Goal: Information Seeking & Learning: Learn about a topic

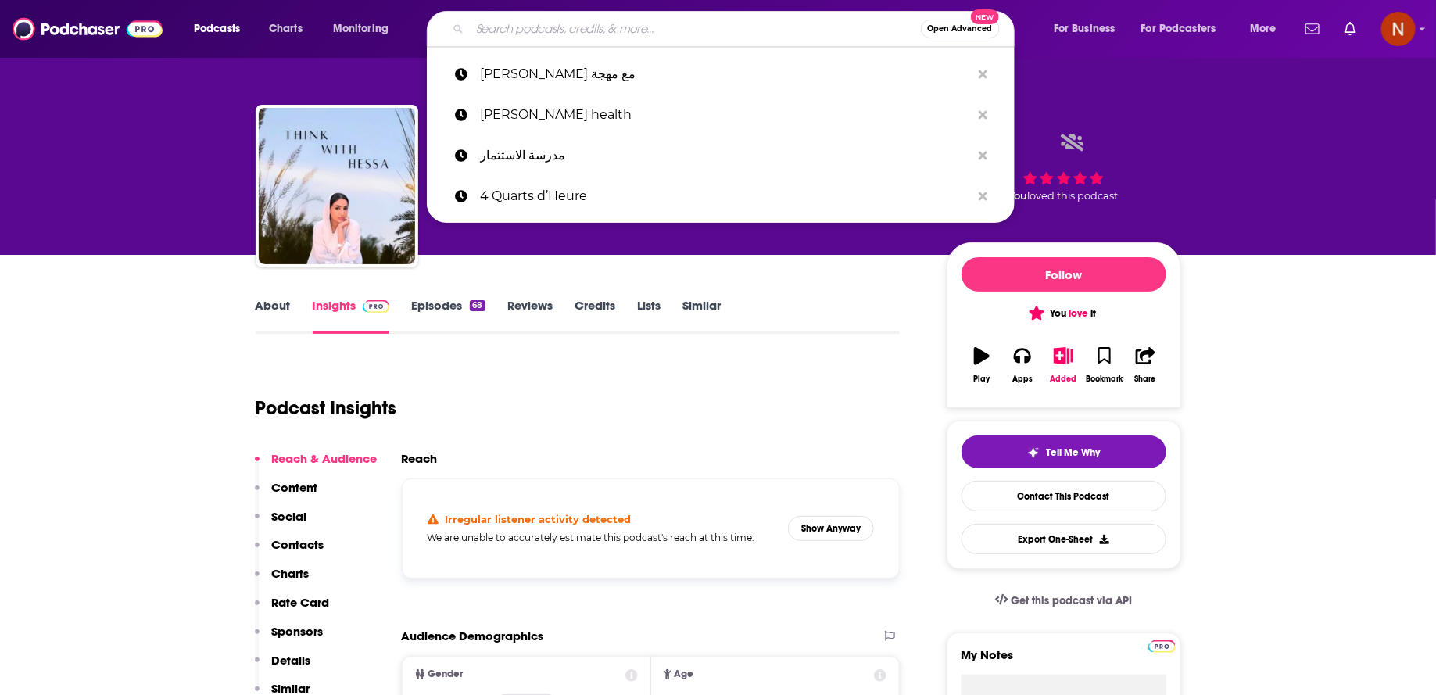
paste input "شخصية عادية"
type input "شخصية عادية"
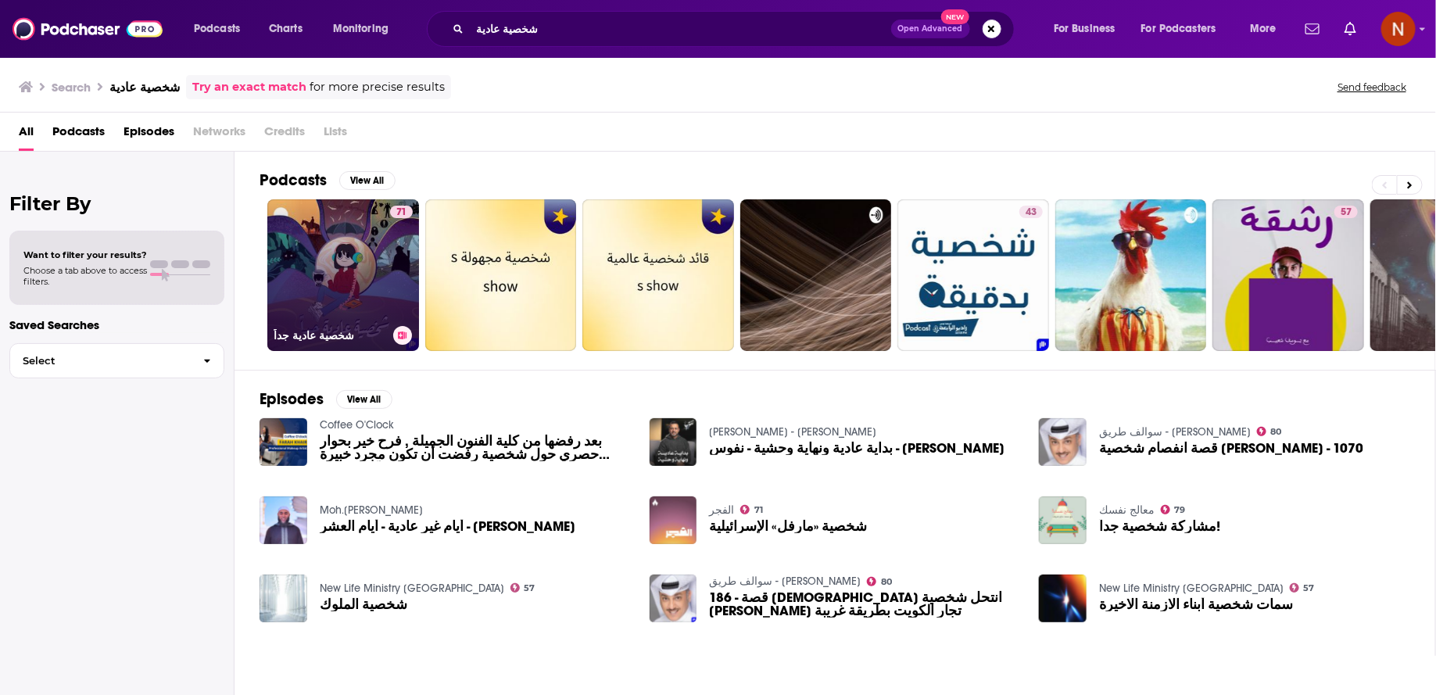
click at [352, 226] on link "71 شخصية عادية جداً" at bounding box center [343, 275] width 152 height 152
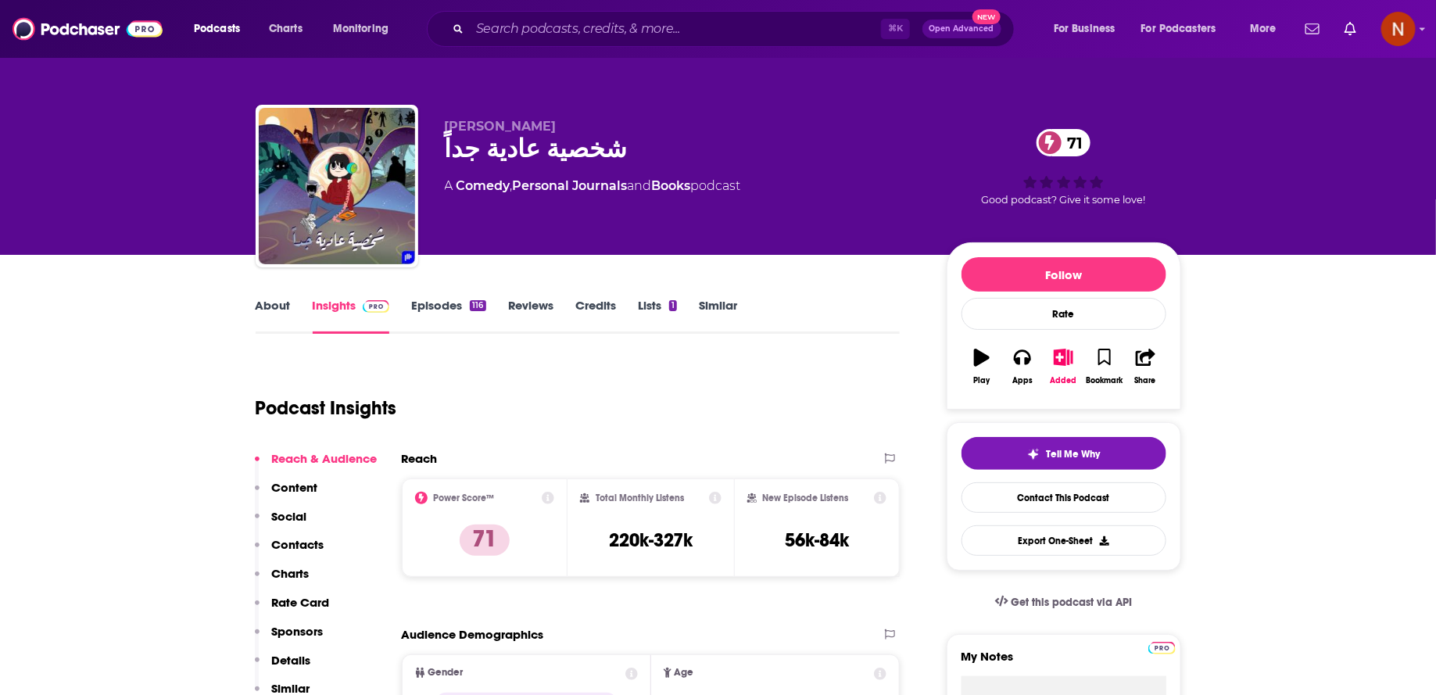
click at [517, 150] on div "شخصية عادية جداً 71" at bounding box center [683, 149] width 477 height 30
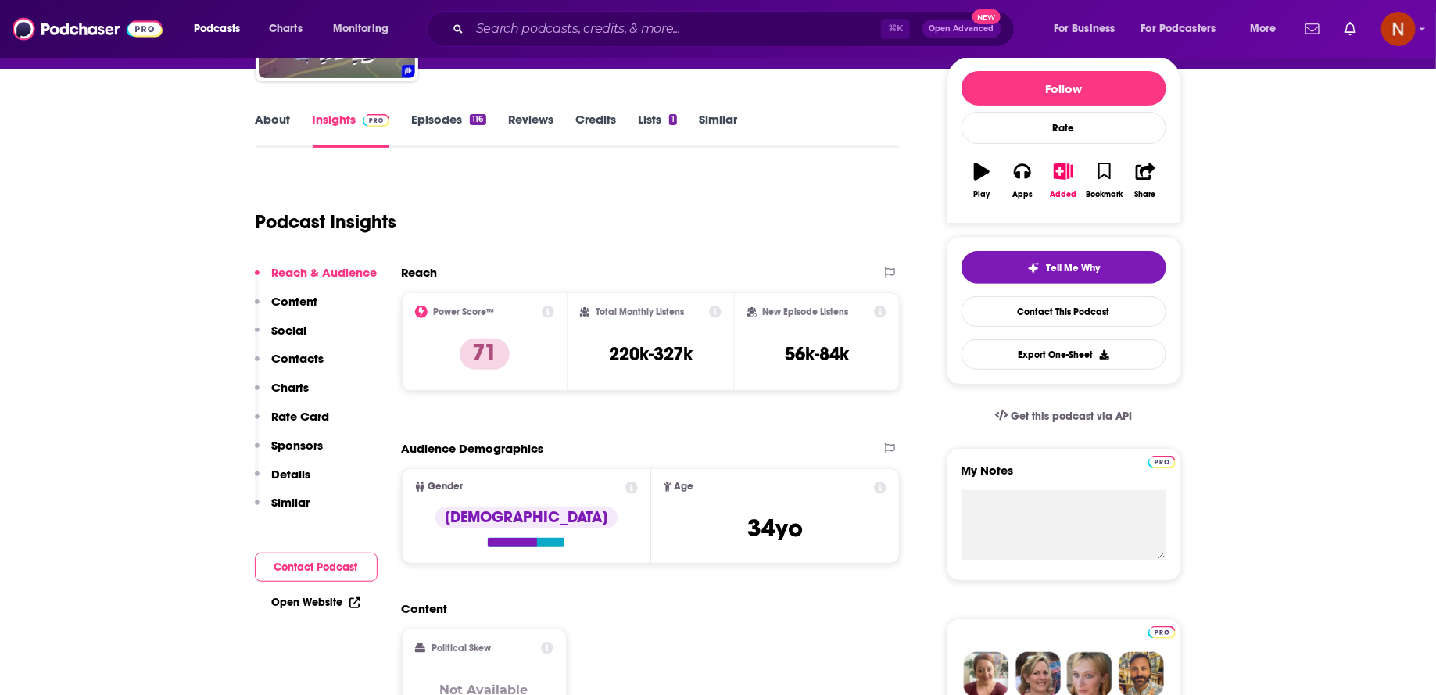
scroll to position [155, 0]
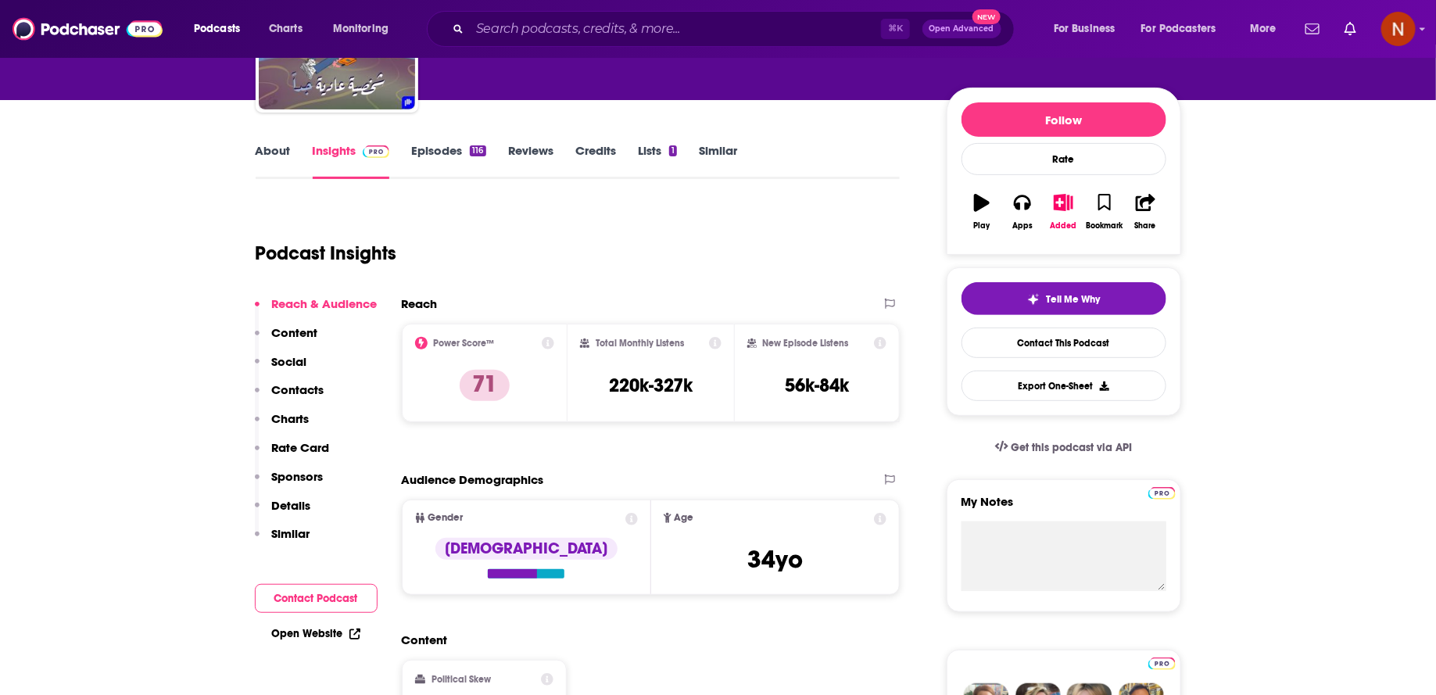
click at [284, 160] on link "About" at bounding box center [273, 161] width 35 height 36
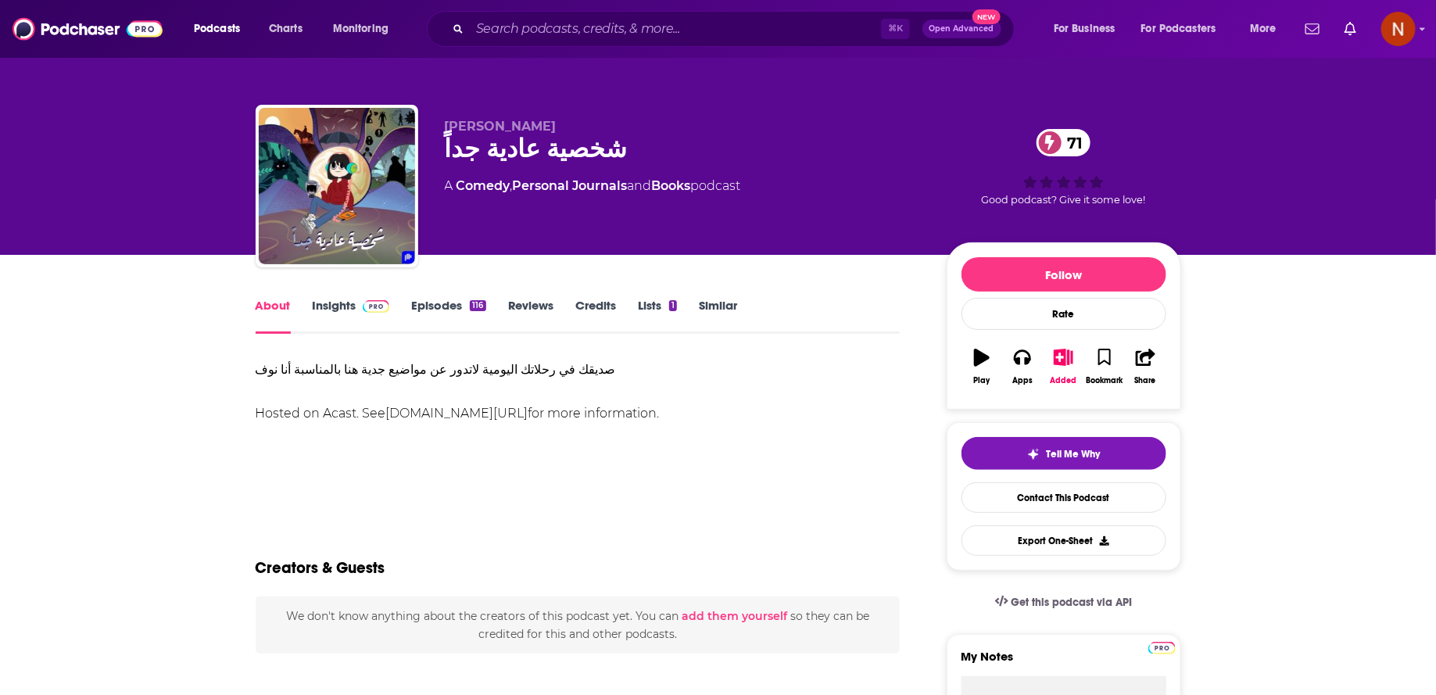
click at [553, 363] on div "صديقك في رحلاتك اليومية لاتدور عن مواضيع جدية هنا بالمناسبة أنا نوف Hosted on A…" at bounding box center [578, 392] width 645 height 66
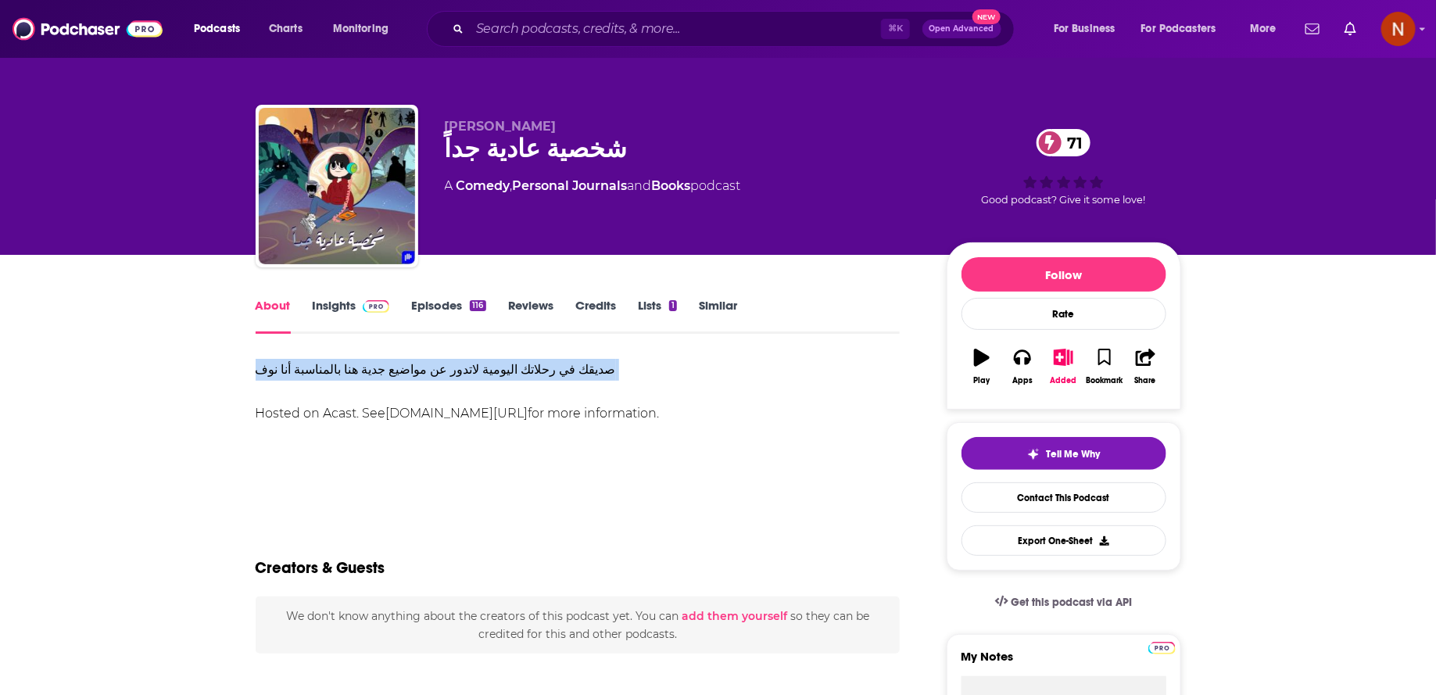
click at [553, 363] on div "صديقك في رحلاتك اليومية لاتدور عن مواضيع جدية هنا بالمناسبة أنا نوف Hosted on A…" at bounding box center [578, 392] width 645 height 66
copy div "صديقك في رحلاتك اليومية لاتدور عن مواضيع جدية هنا بالمناسبة أنا نوف"
click at [456, 11] on div "⌘ K Open Advanced New" at bounding box center [721, 29] width 588 height 36
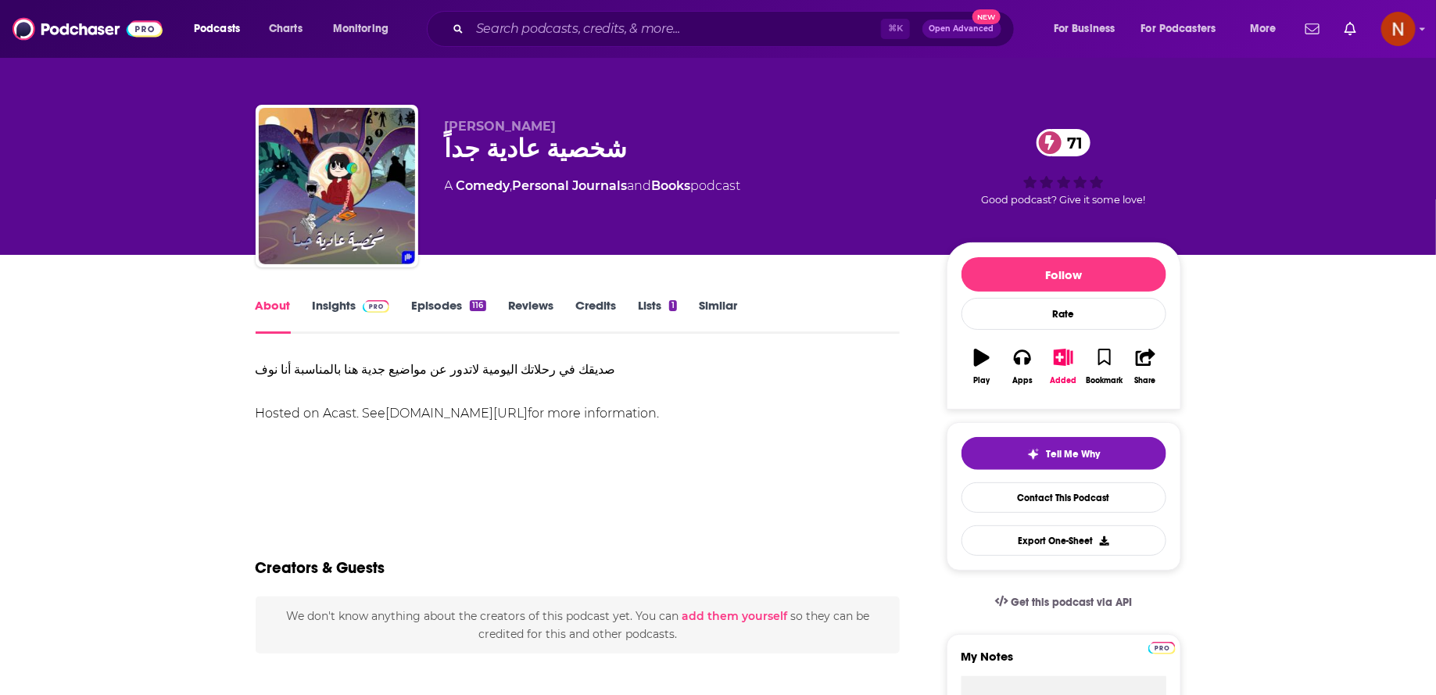
click at [988, 360] on icon "button" at bounding box center [982, 357] width 16 height 17
click at [986, 360] on icon "button" at bounding box center [982, 358] width 16 height 16
click at [1010, 360] on button "Apps" at bounding box center [1022, 366] width 41 height 56
click at [492, 164] on div "شخصية عادية جداً 71" at bounding box center [683, 149] width 477 height 30
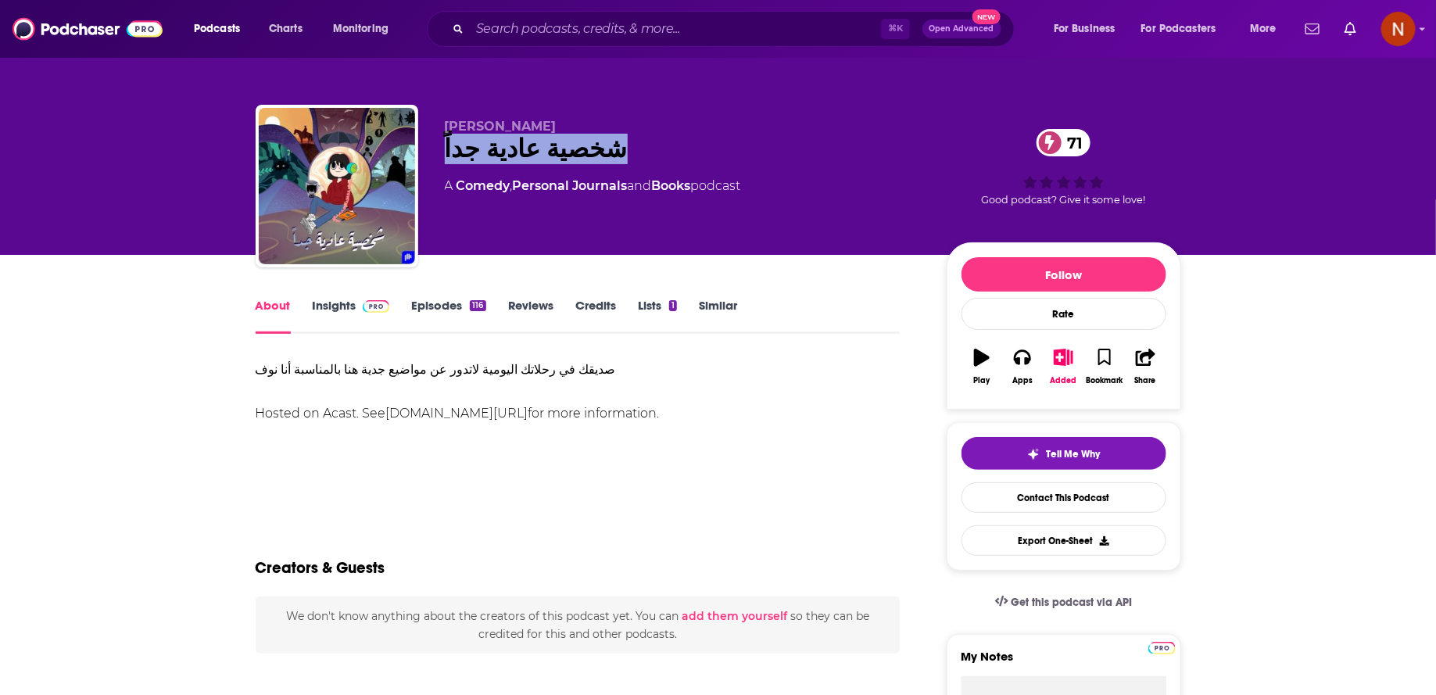
click at [492, 164] on div "شخصية عادية جداً 71" at bounding box center [683, 149] width 477 height 30
copy div "شخصية عادية جداً 71"
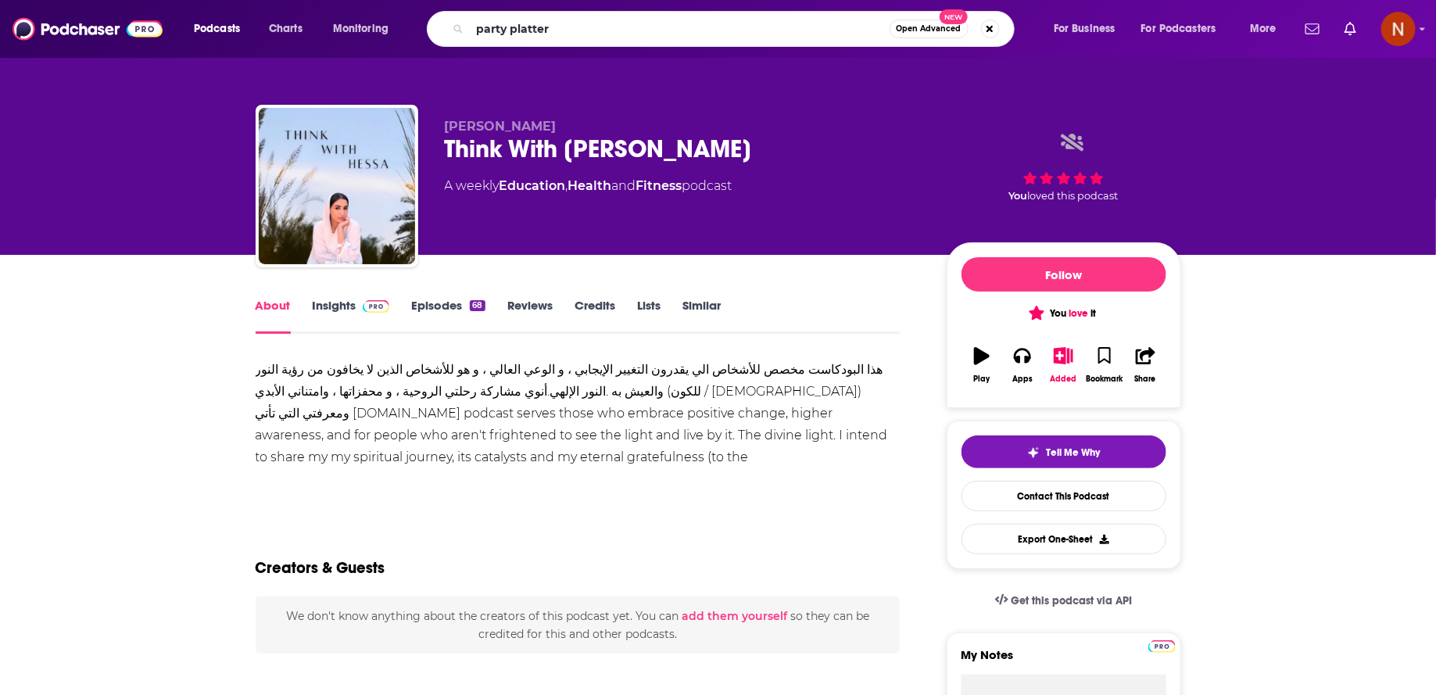
type input "party platters"
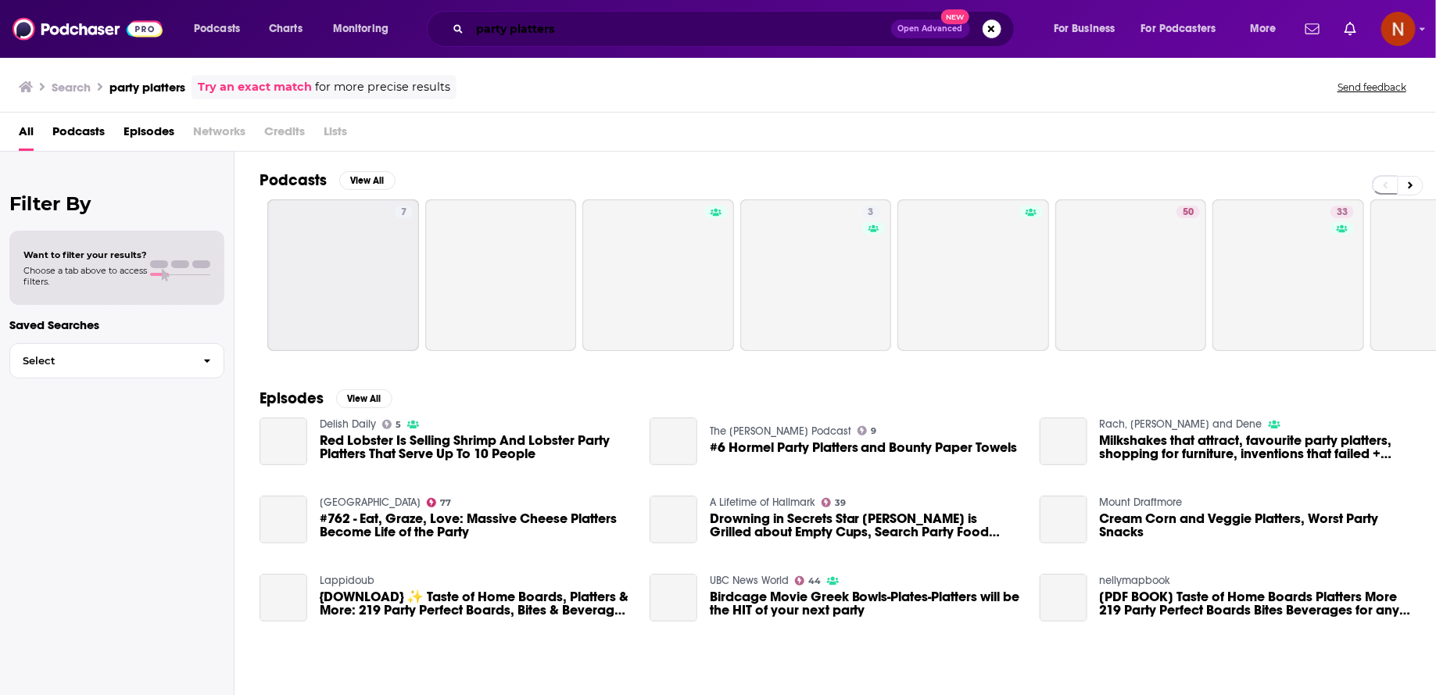
click at [607, 29] on input "party platters" at bounding box center [680, 28] width 421 height 25
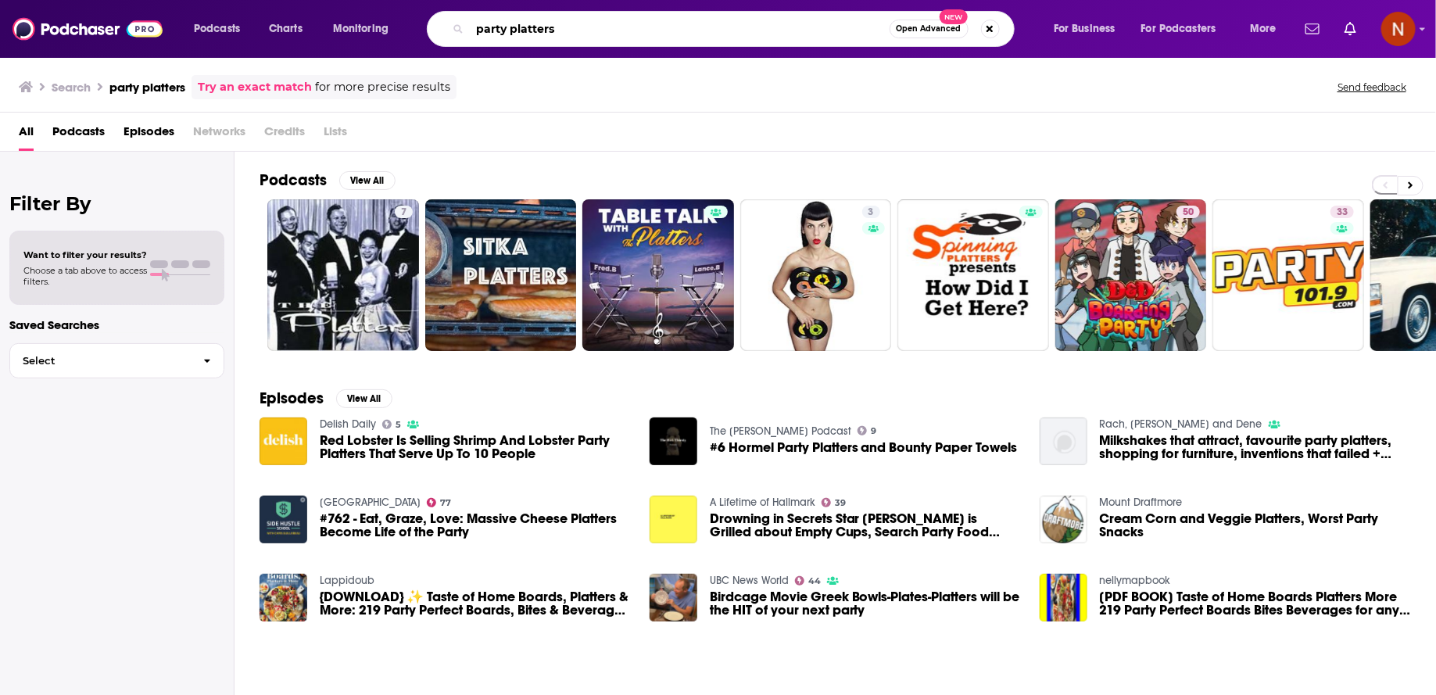
click at [598, 24] on input "party platters" at bounding box center [680, 28] width 420 height 25
paste input "شخصية عادية"
type input "شخصية عادية"
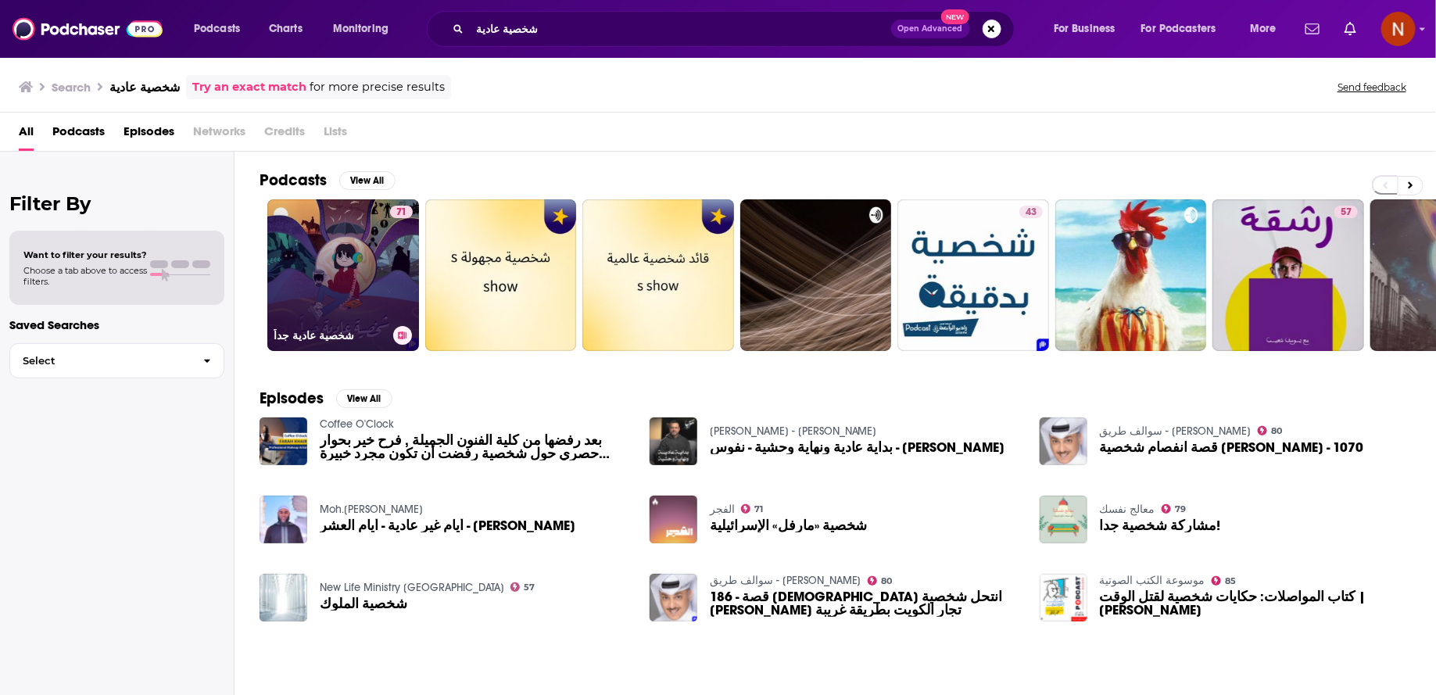
click at [378, 254] on link "71 شخصية عادية جداً" at bounding box center [343, 275] width 152 height 152
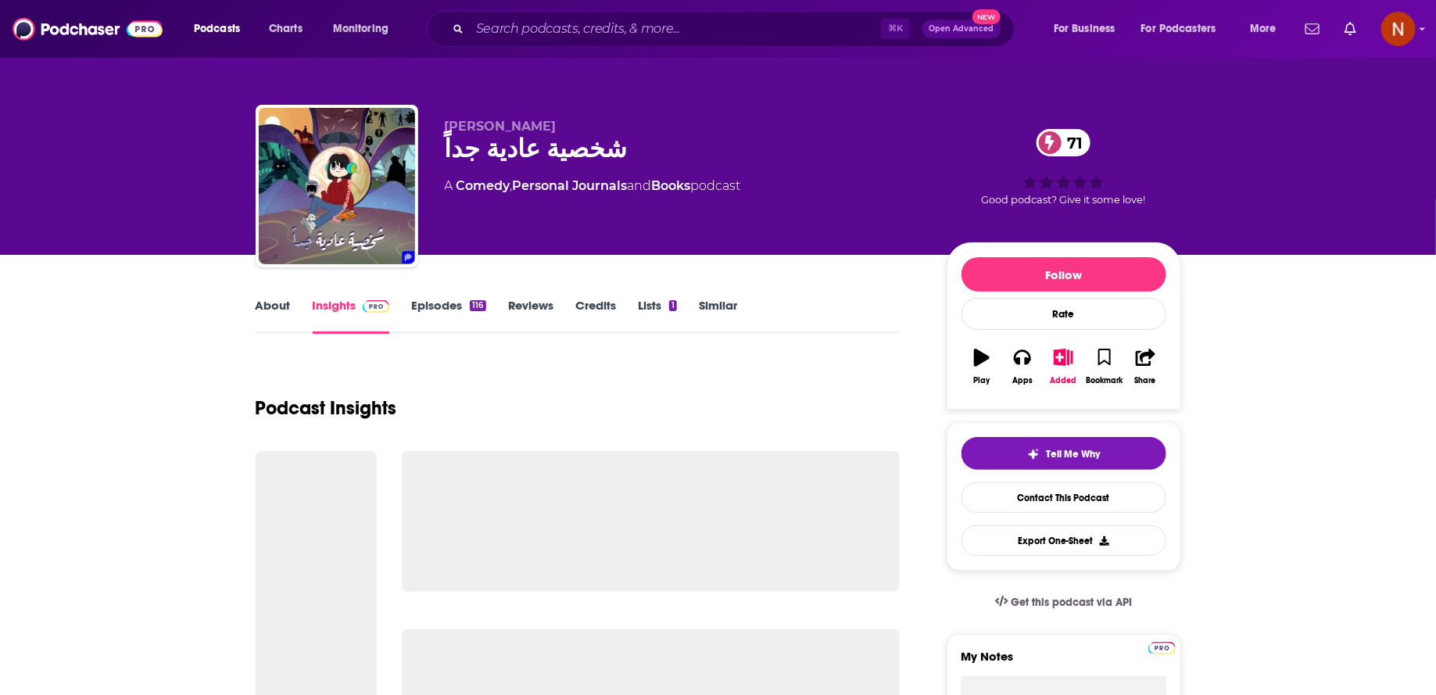
click at [451, 316] on link "Episodes 116" at bounding box center [448, 316] width 74 height 36
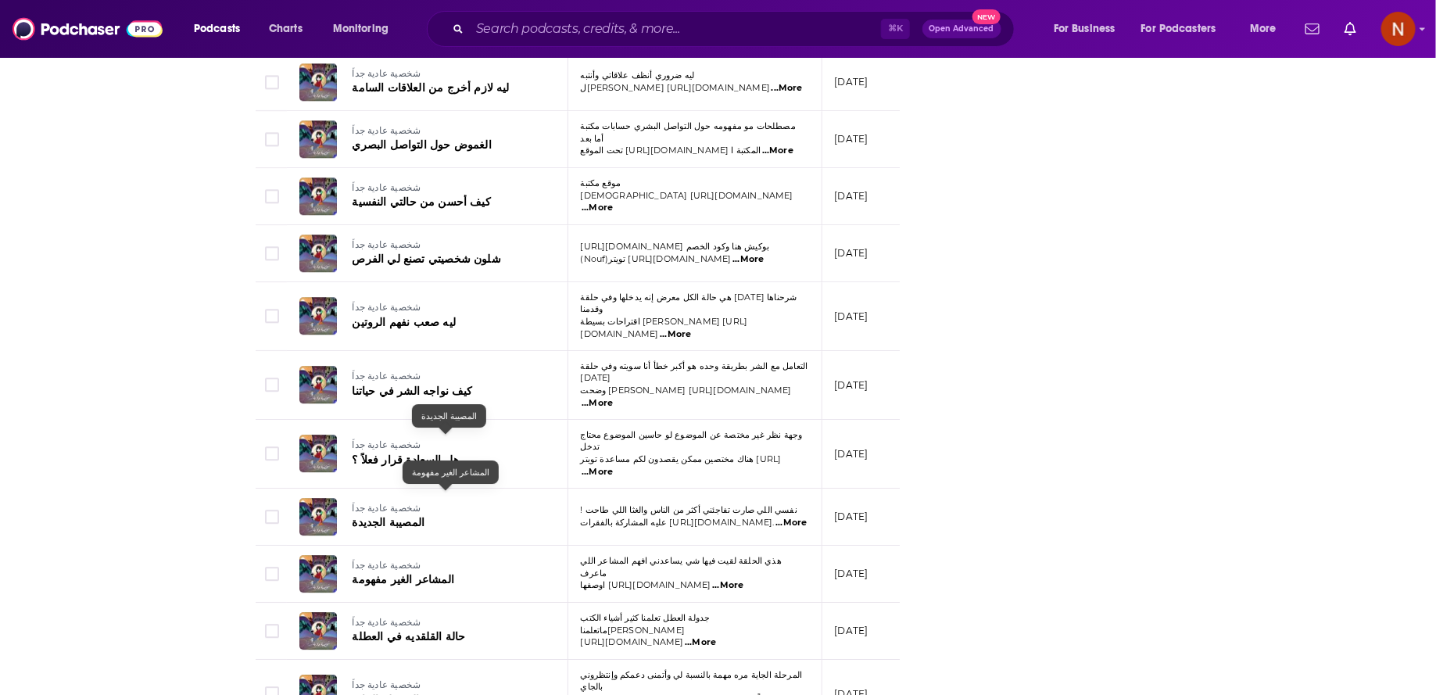
scroll to position [2688, 0]
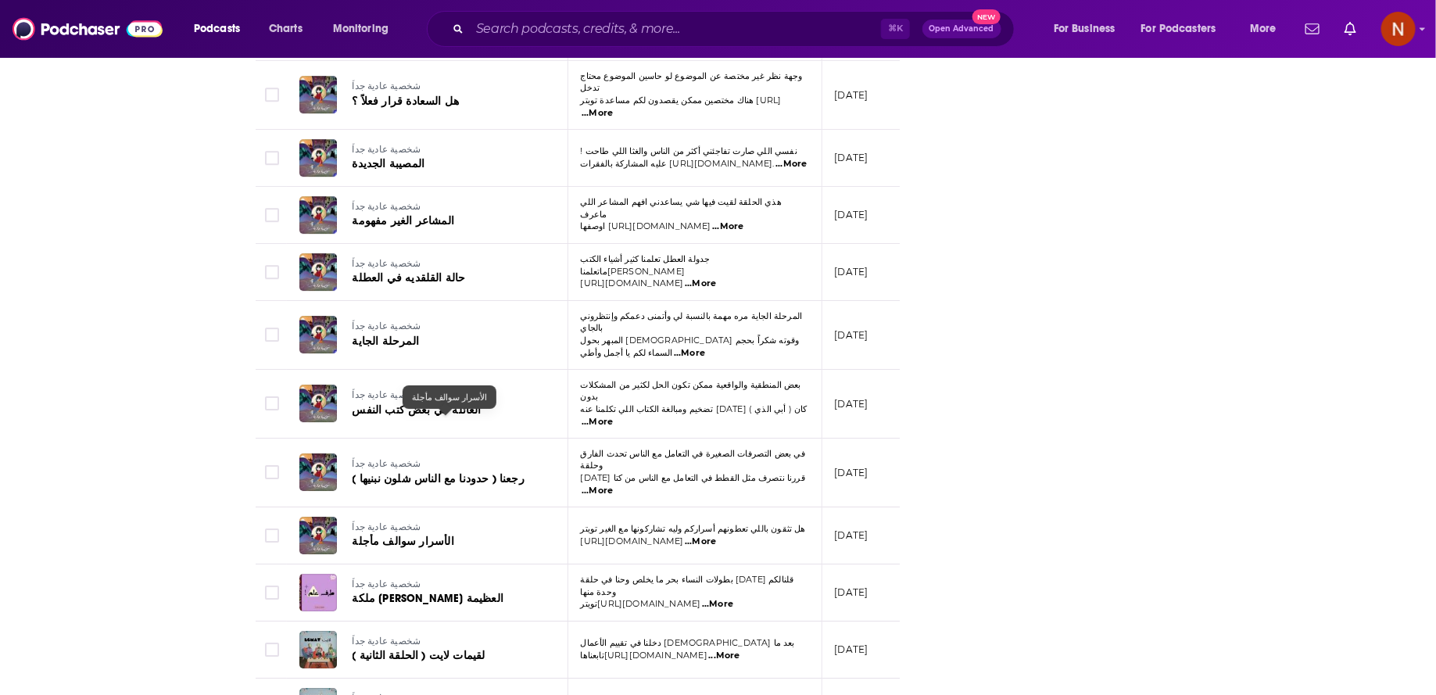
click at [365, 535] on span "الأسرار سوالف مأجلة" at bounding box center [403, 541] width 102 height 13
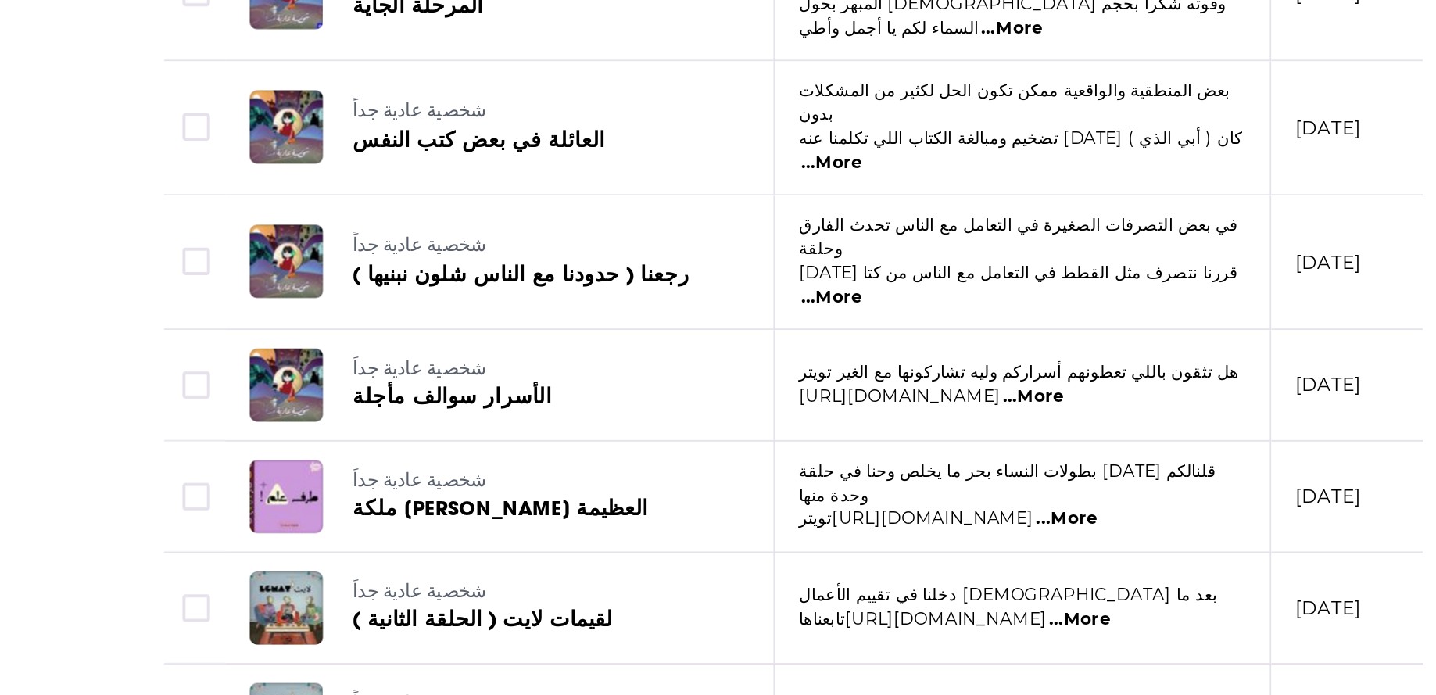
scroll to position [2688, 0]
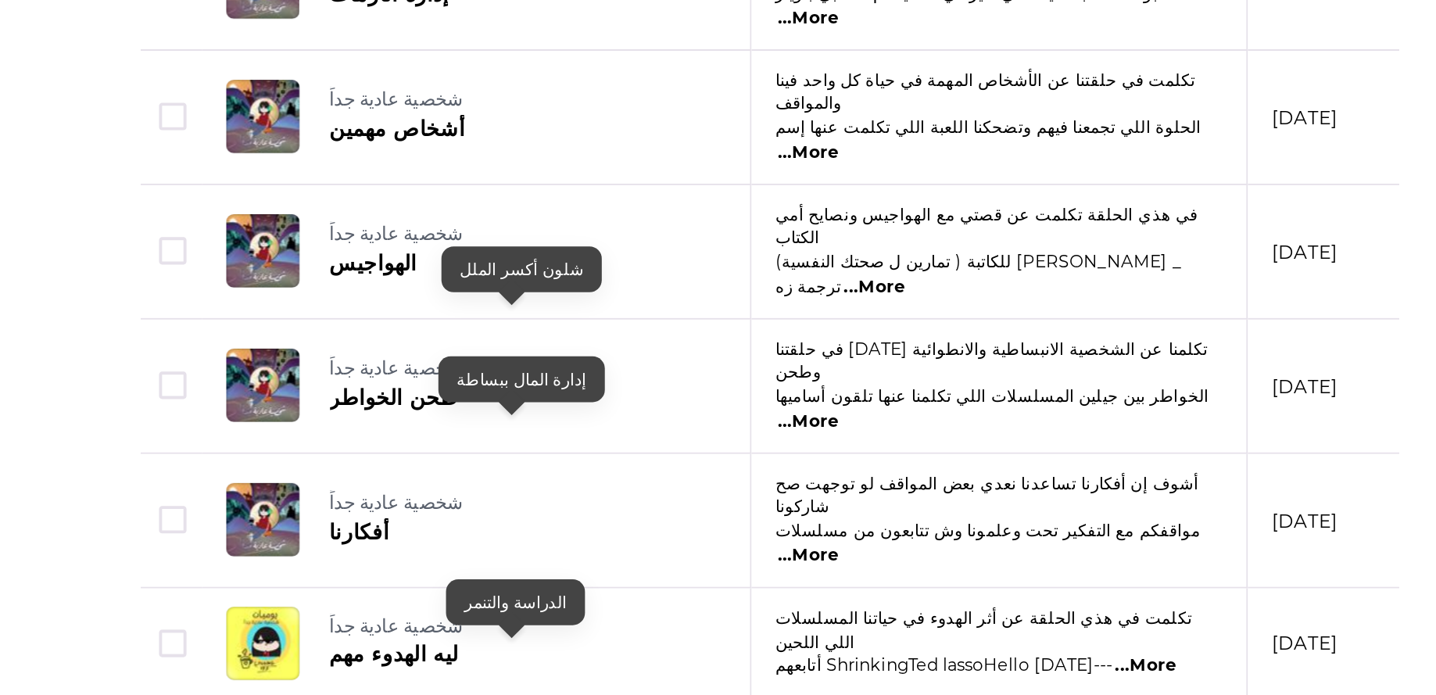
scroll to position [5524, 0]
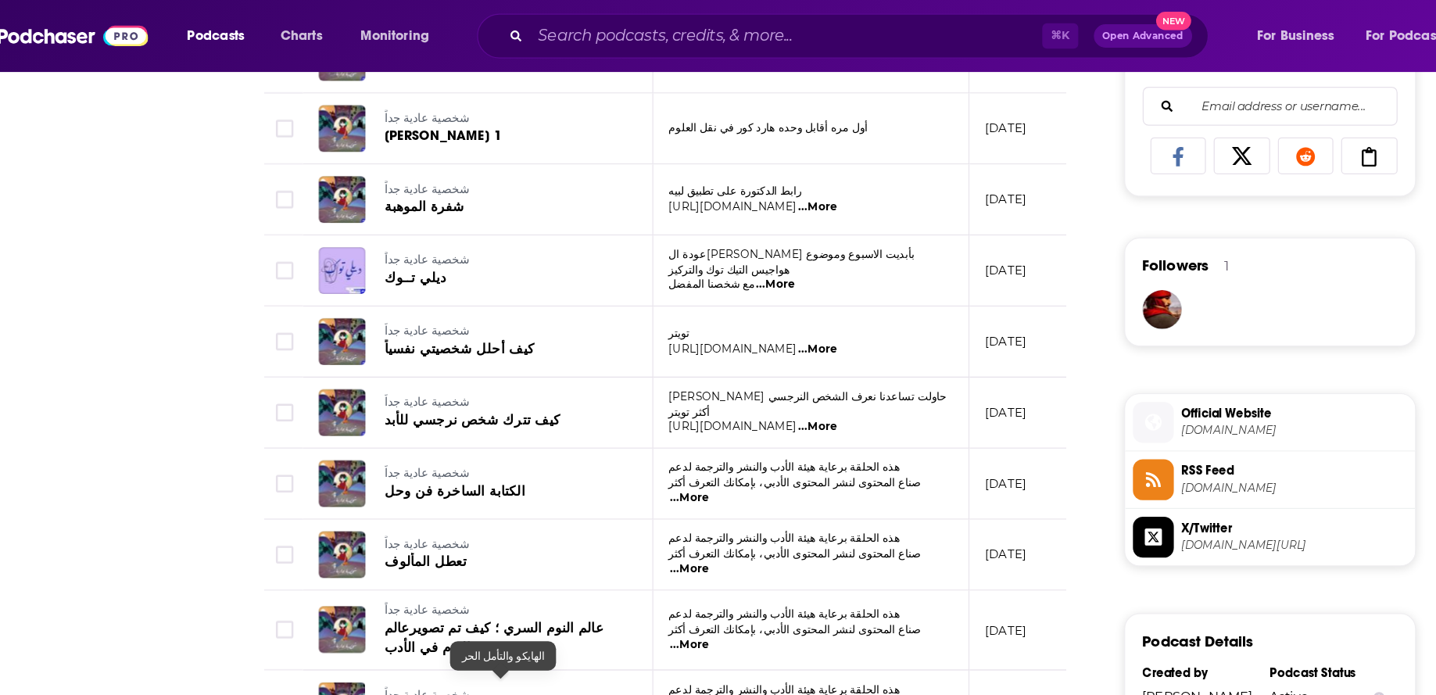
scroll to position [0, 0]
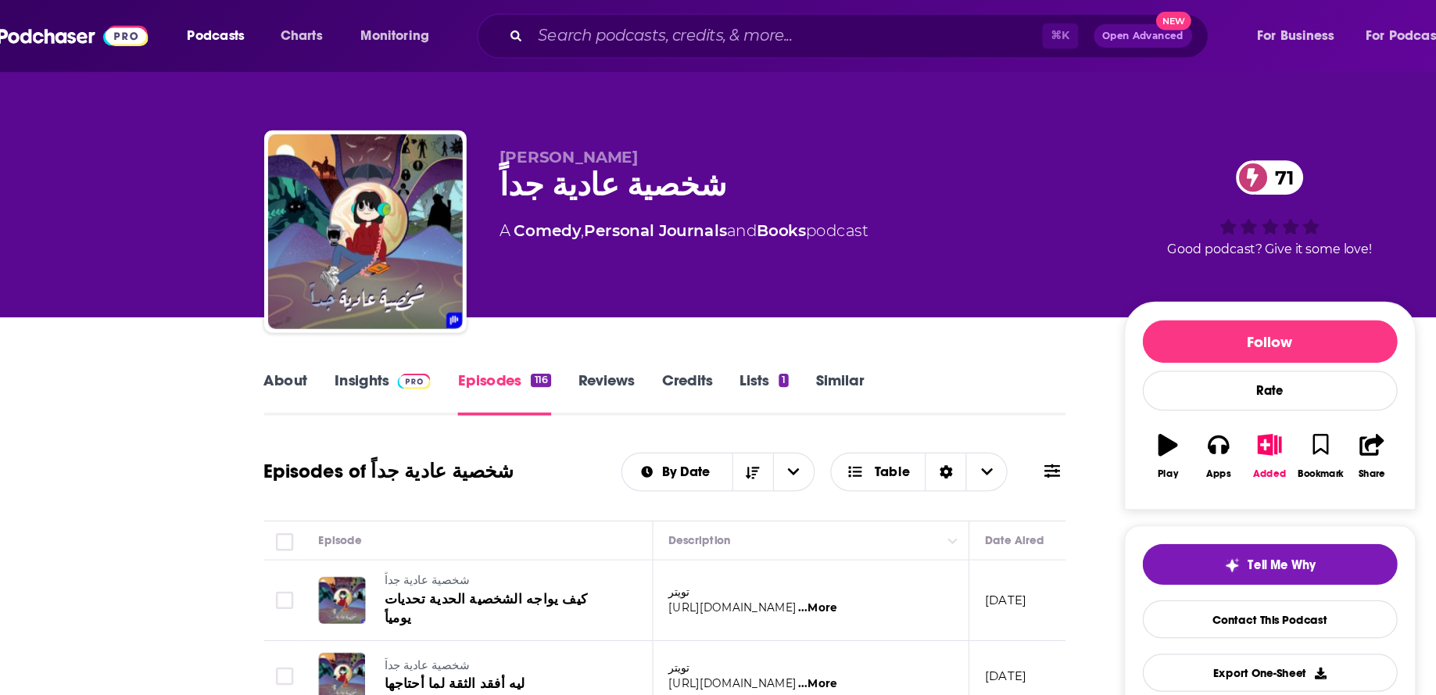
click at [504, 164] on div "شخصية عادية جداً 71" at bounding box center [683, 149] width 477 height 30
copy div "شخصية عادية جداً 71"
